Goal: Task Accomplishment & Management: Manage account settings

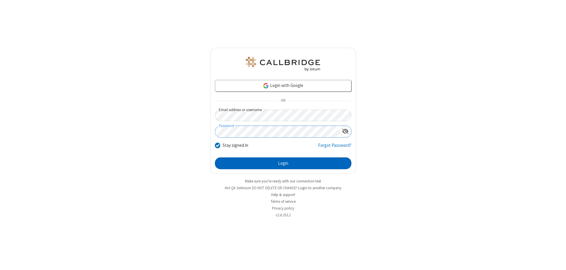
click at [283, 163] on button "Login" at bounding box center [283, 163] width 137 height 12
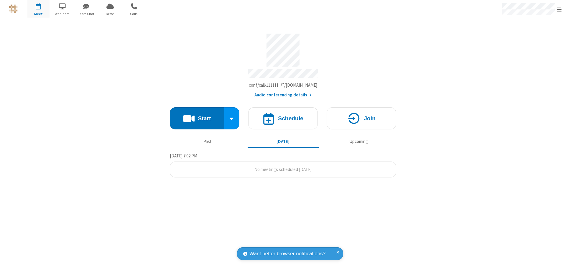
click at [559, 9] on span "Open menu" at bounding box center [559, 9] width 5 height 6
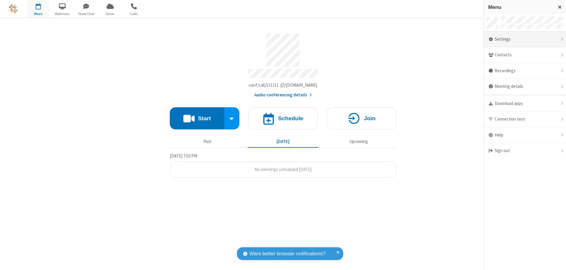
click at [525, 39] on div "Settings" at bounding box center [525, 40] width 82 height 16
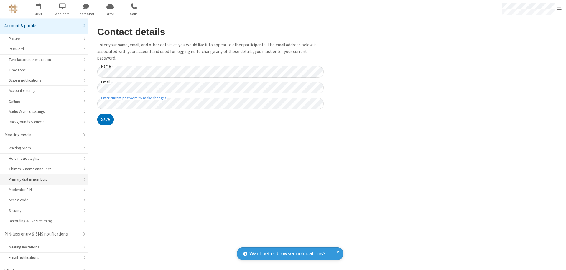
click at [42, 177] on div "Primary dial-in numbers" at bounding box center [44, 180] width 70 height 6
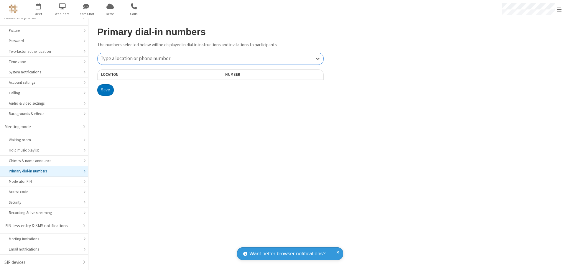
click at [211, 59] on div "Type a location or phone number" at bounding box center [211, 59] width 226 height 12
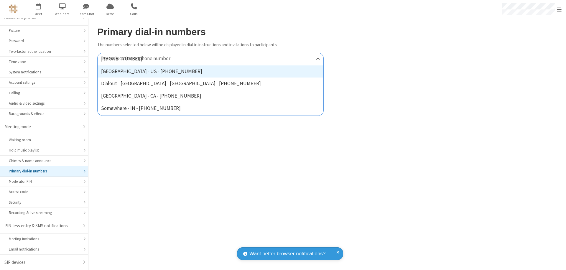
type input "[PHONE_NUMBER]"
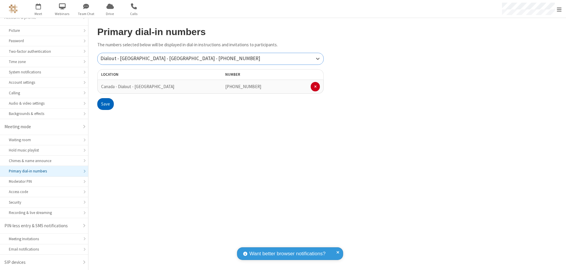
click at [105, 104] on button "Save" at bounding box center [105, 104] width 17 height 12
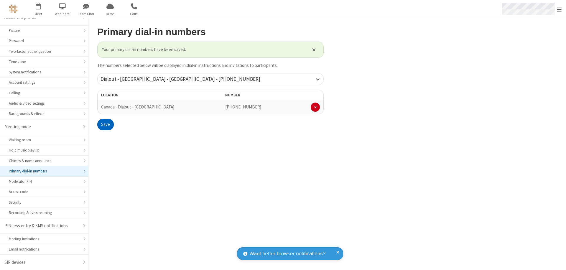
click at [559, 9] on span "Open menu" at bounding box center [559, 9] width 5 height 6
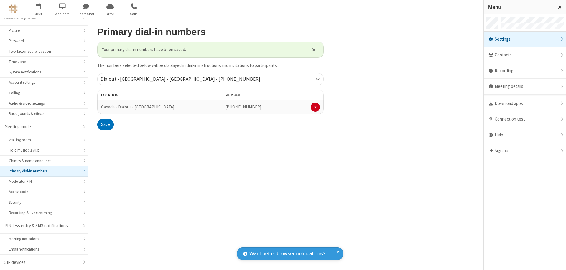
click at [38, 9] on span "button" at bounding box center [38, 6] width 22 height 10
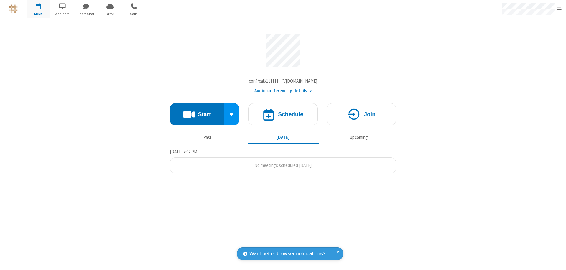
click at [197, 116] on button "Start" at bounding box center [197, 114] width 55 height 22
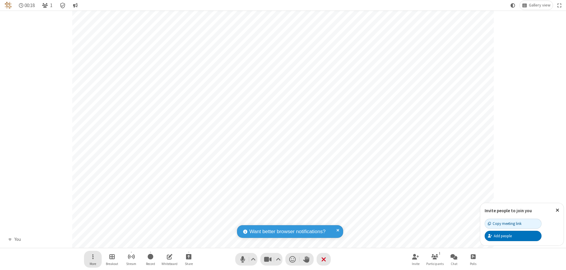
click at [93, 257] on span "Open menu" at bounding box center [92, 256] width 1 height 7
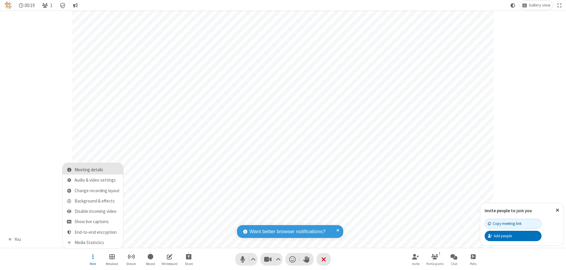
click at [97, 170] on span "Meeting details" at bounding box center [97, 169] width 45 height 5
